Goal: Obtain resource: Download file/media

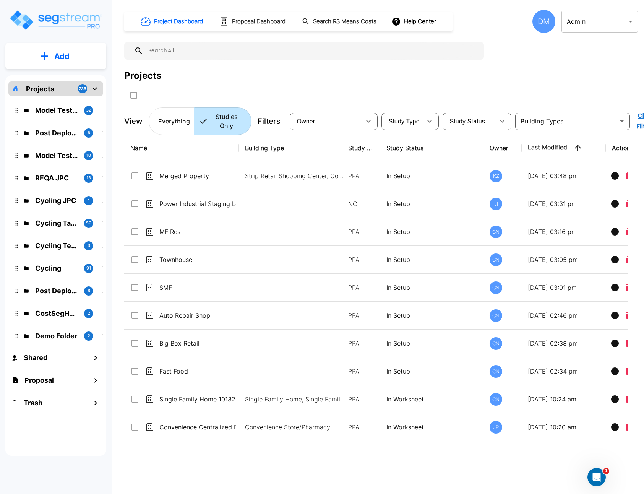
click at [541, 27] on div "DM" at bounding box center [544, 21] width 23 height 23
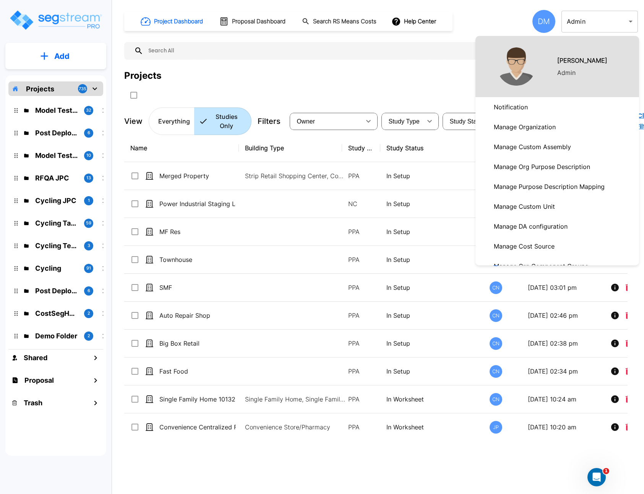
click at [530, 121] on p "Manage Organization" at bounding box center [525, 126] width 68 height 15
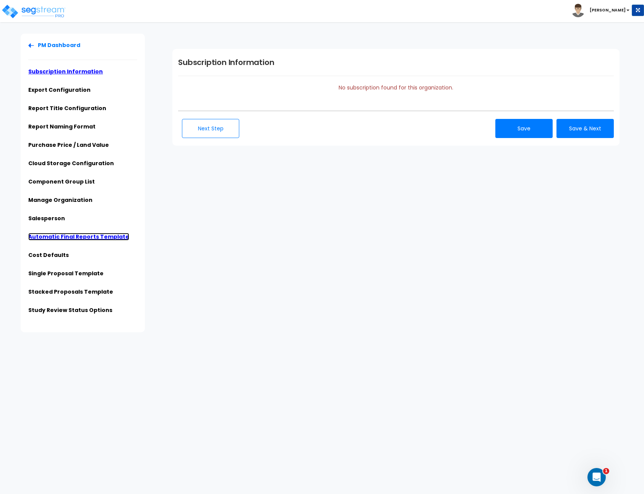
click at [92, 238] on link "Automatic Final Reports Template" at bounding box center [78, 237] width 101 height 8
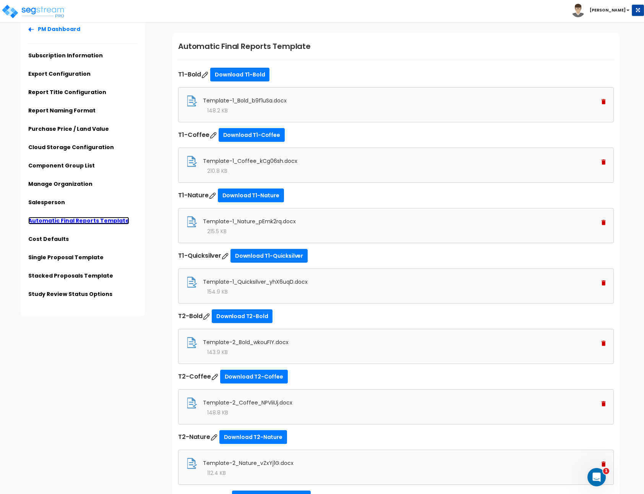
scroll to position [18, 0]
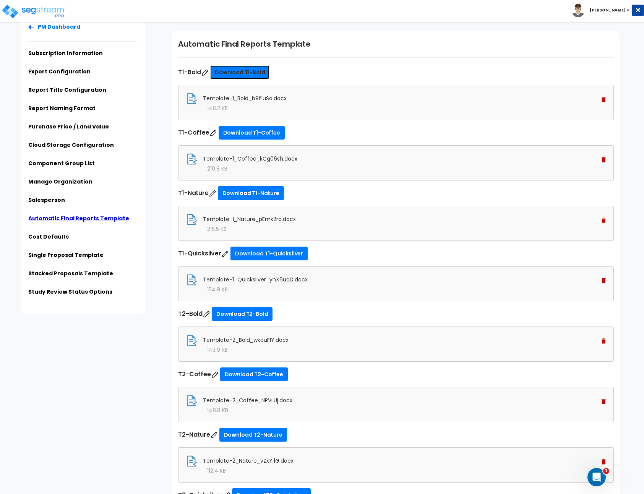
click at [253, 73] on link "Download T1-Bold" at bounding box center [239, 72] width 59 height 14
